Goal: Information Seeking & Learning: Check status

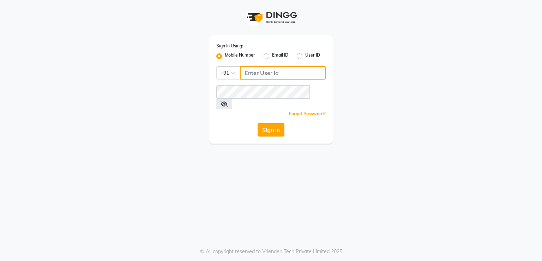
type input "8755998860"
click at [264, 123] on button "Sign In" at bounding box center [271, 129] width 27 height 13
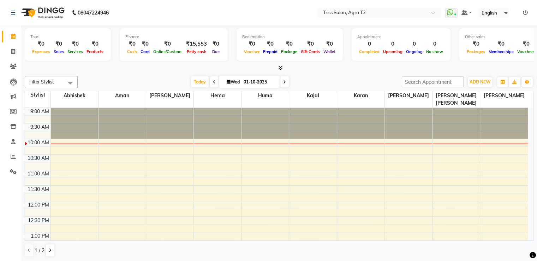
click at [278, 66] on icon at bounding box center [280, 67] width 5 height 5
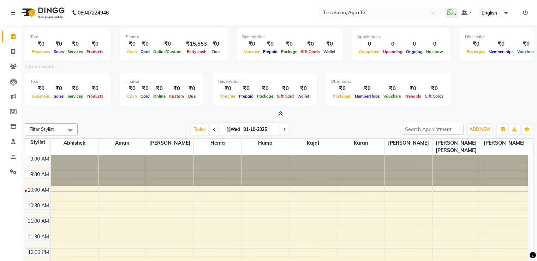
click at [281, 112] on icon at bounding box center [280, 113] width 5 height 5
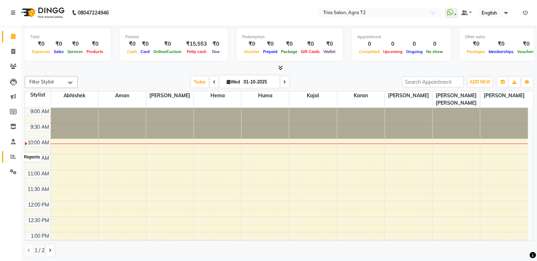
click at [12, 155] on icon at bounding box center [13, 156] width 5 height 5
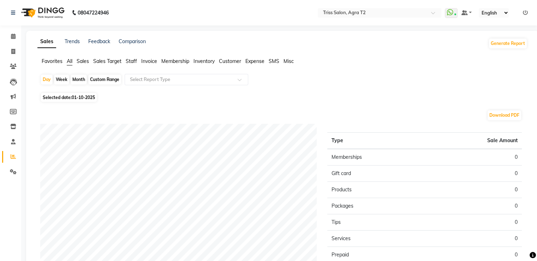
click at [79, 80] on div "Month" at bounding box center [79, 80] width 16 height 10
select select "10"
select select "2025"
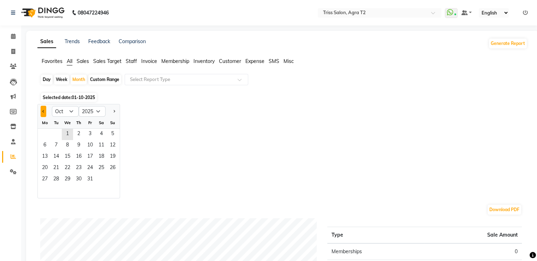
click at [42, 112] on button "Previous month" at bounding box center [44, 111] width 6 height 11
select select "9"
click at [44, 133] on span "1" at bounding box center [44, 134] width 11 height 11
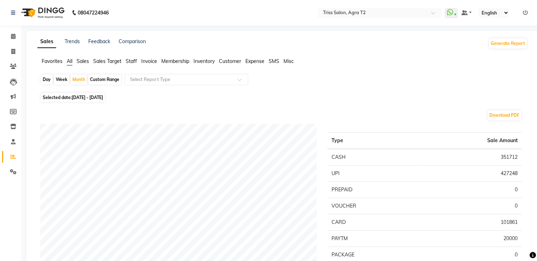
click at [134, 60] on span "Staff" at bounding box center [131, 61] width 11 height 6
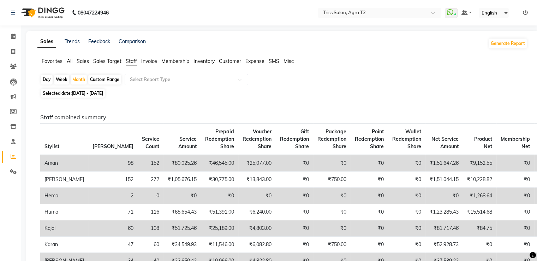
click at [48, 79] on div "Day" at bounding box center [47, 80] width 12 height 10
select select "9"
select select "2025"
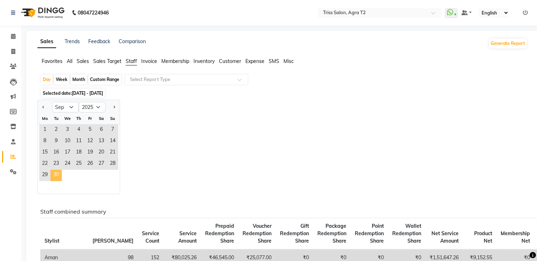
click at [52, 170] on span "30" at bounding box center [55, 174] width 11 height 11
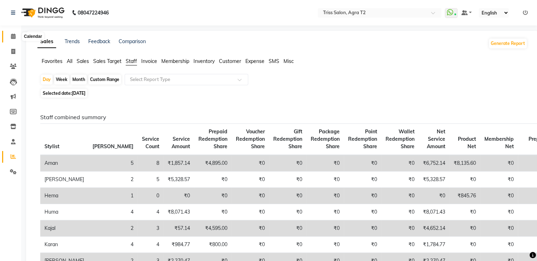
click at [13, 37] on icon at bounding box center [13, 36] width 5 height 5
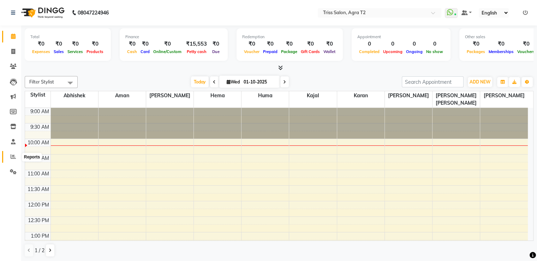
click at [18, 156] on span at bounding box center [13, 157] width 12 height 8
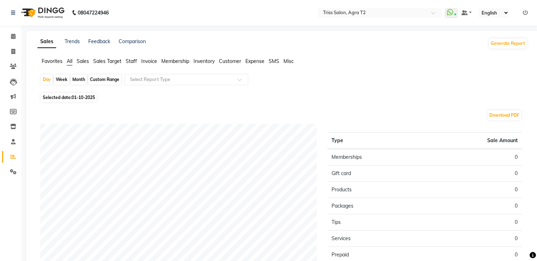
click at [76, 79] on div "Month" at bounding box center [79, 80] width 16 height 10
select select "10"
select select "2025"
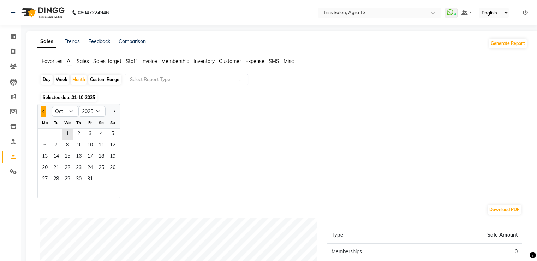
click at [41, 111] on button "Previous month" at bounding box center [44, 111] width 6 height 11
select select "9"
click at [56, 175] on span "30" at bounding box center [55, 179] width 11 height 11
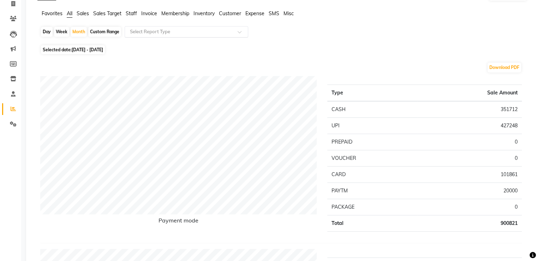
scroll to position [35, 0]
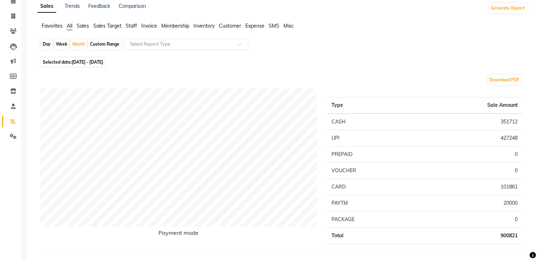
click at [147, 41] on input "text" at bounding box center [180, 44] width 102 height 7
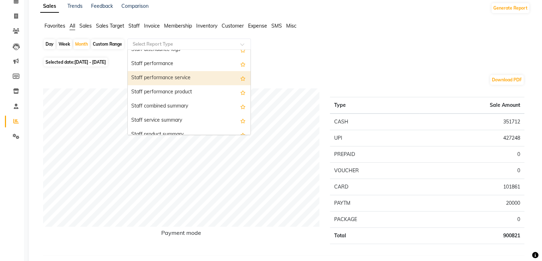
scroll to position [0, 0]
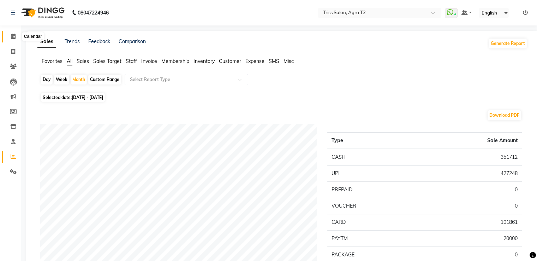
click at [14, 36] on icon at bounding box center [13, 36] width 5 height 5
